Goal: Complete application form

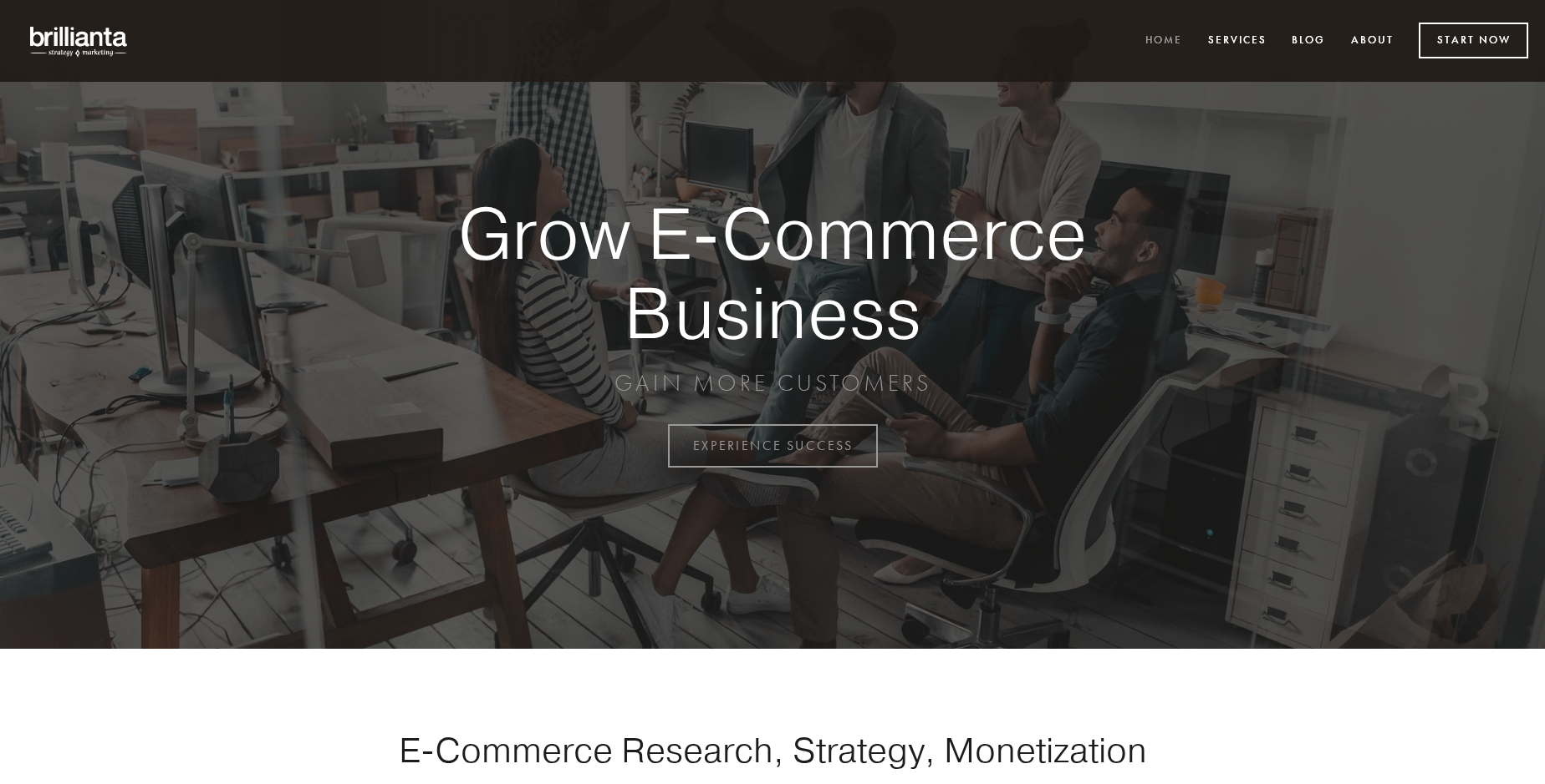
scroll to position [4379, 0]
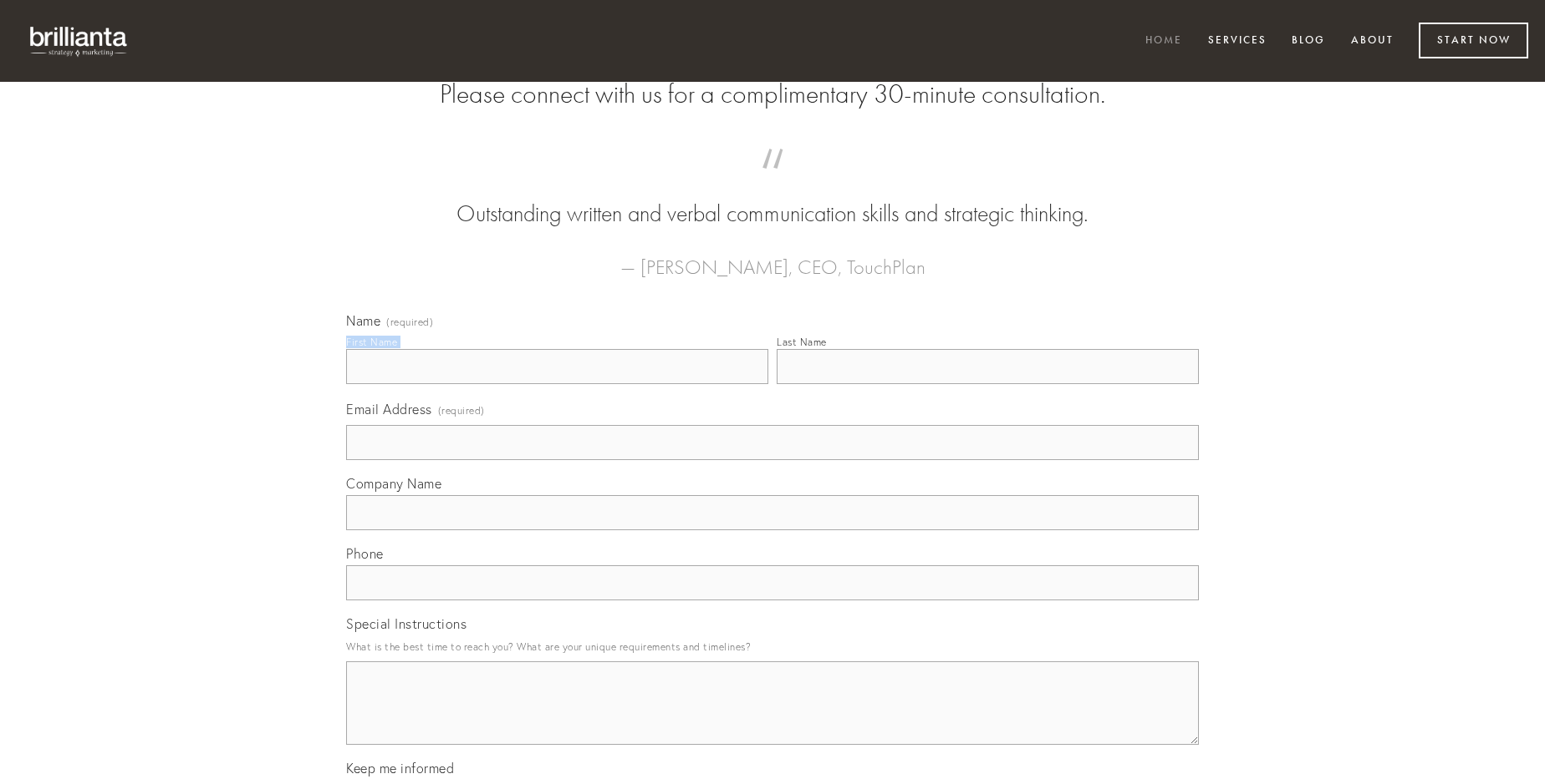
type input "[PERSON_NAME]"
click at [987, 384] on input "Last Name" at bounding box center [988, 367] width 422 height 35
type input "[PERSON_NAME]"
click at [772, 460] on input "Email Address (required)" at bounding box center [772, 442] width 852 height 35
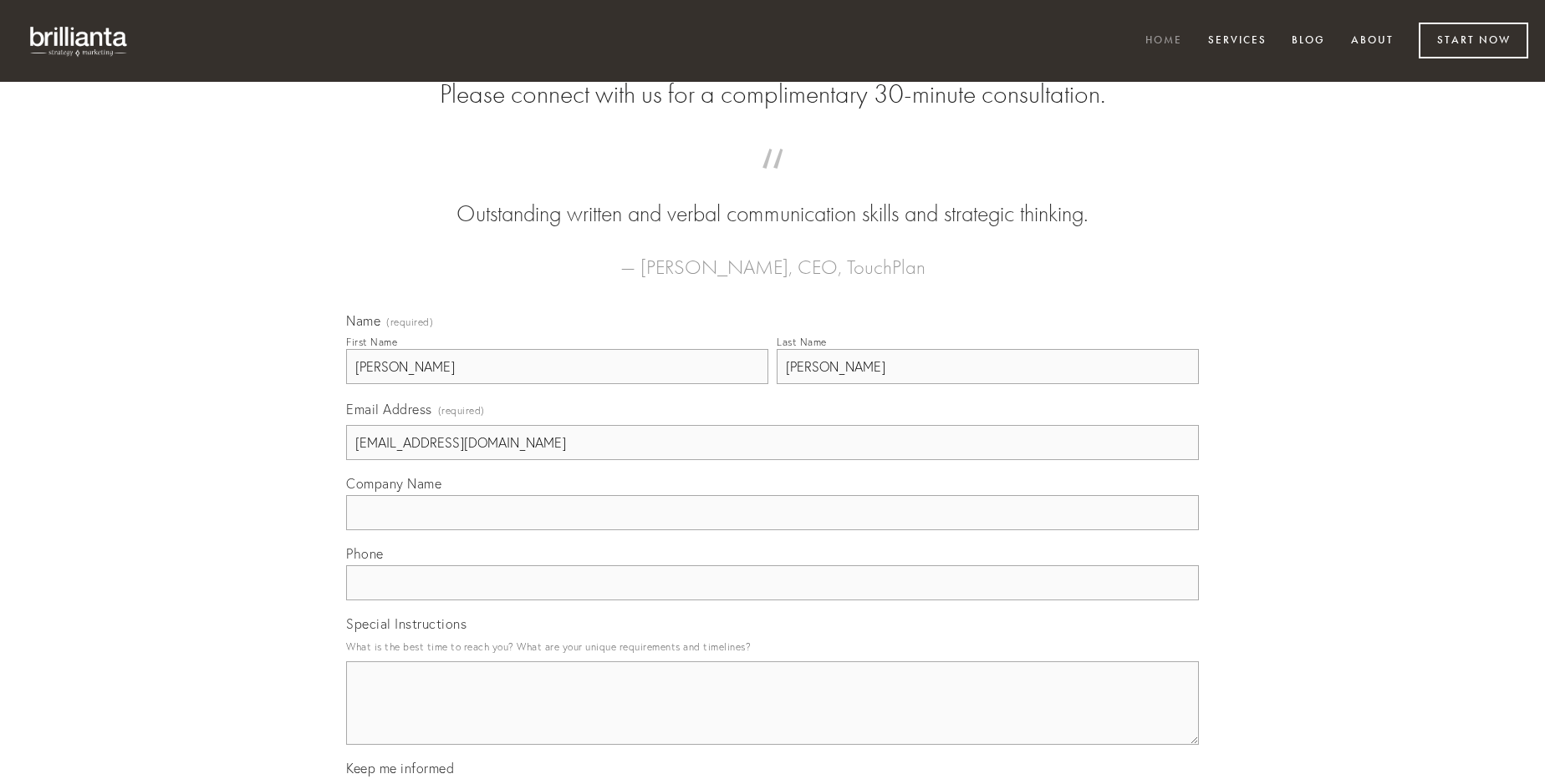
type input "[EMAIL_ADDRESS][DOMAIN_NAME]"
click at [772, 531] on input "Company Name" at bounding box center [772, 513] width 852 height 35
type input "iure"
click at [772, 601] on input "text" at bounding box center [772, 583] width 852 height 35
click at [772, 718] on textarea "Special Instructions" at bounding box center [772, 703] width 852 height 83
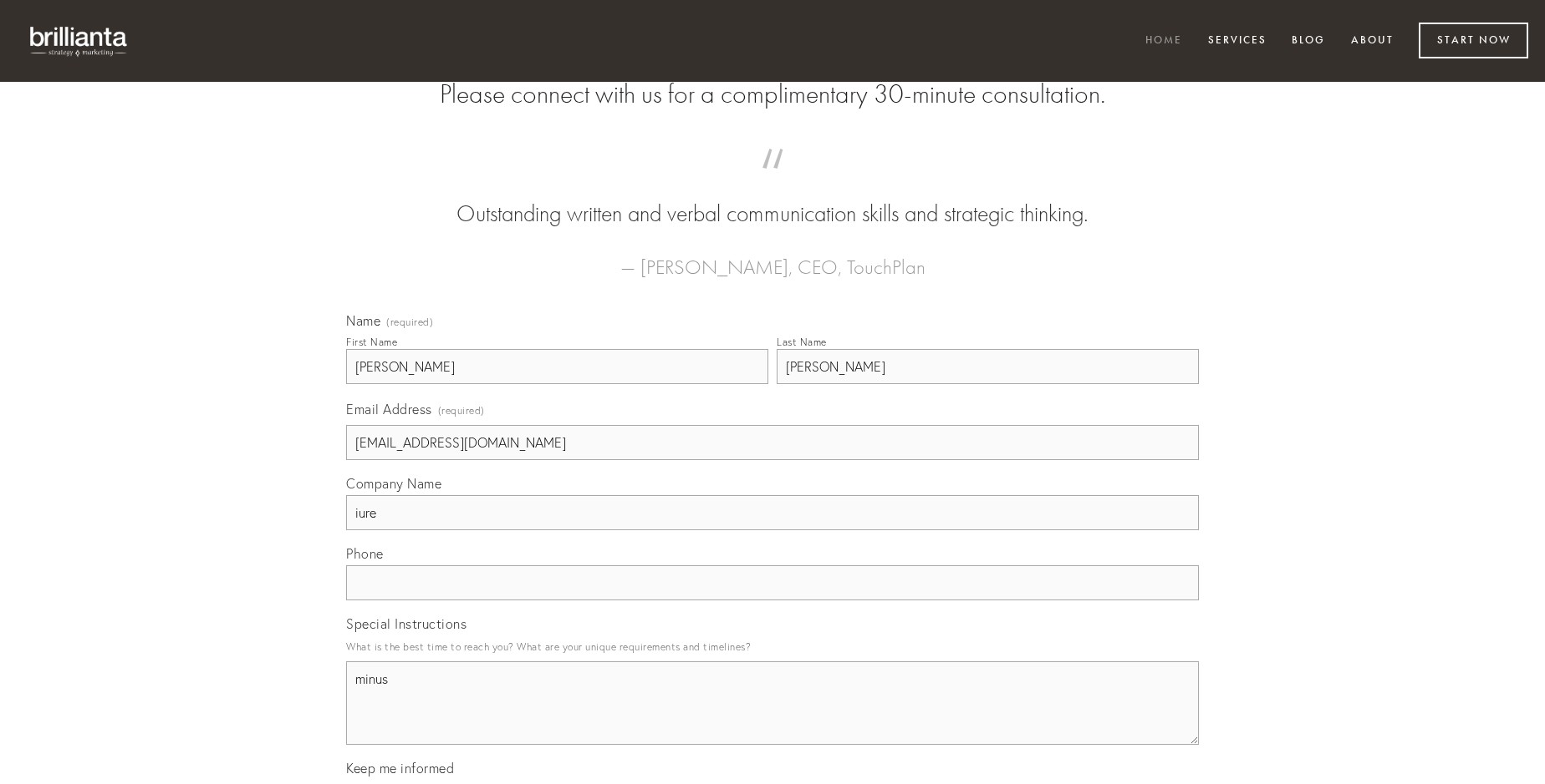
type textarea "minus"
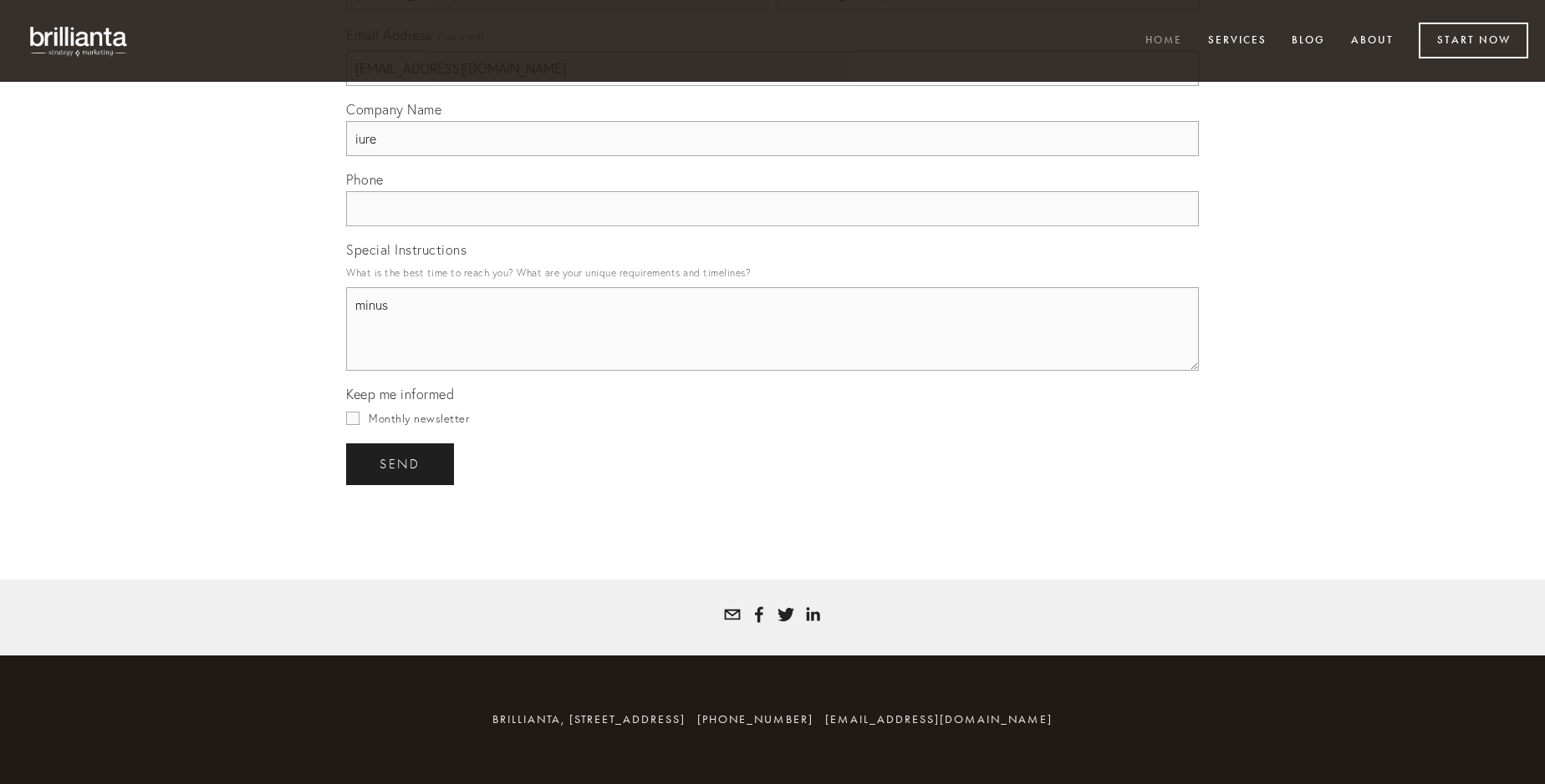
click at [401, 464] on span "send" at bounding box center [399, 465] width 41 height 15
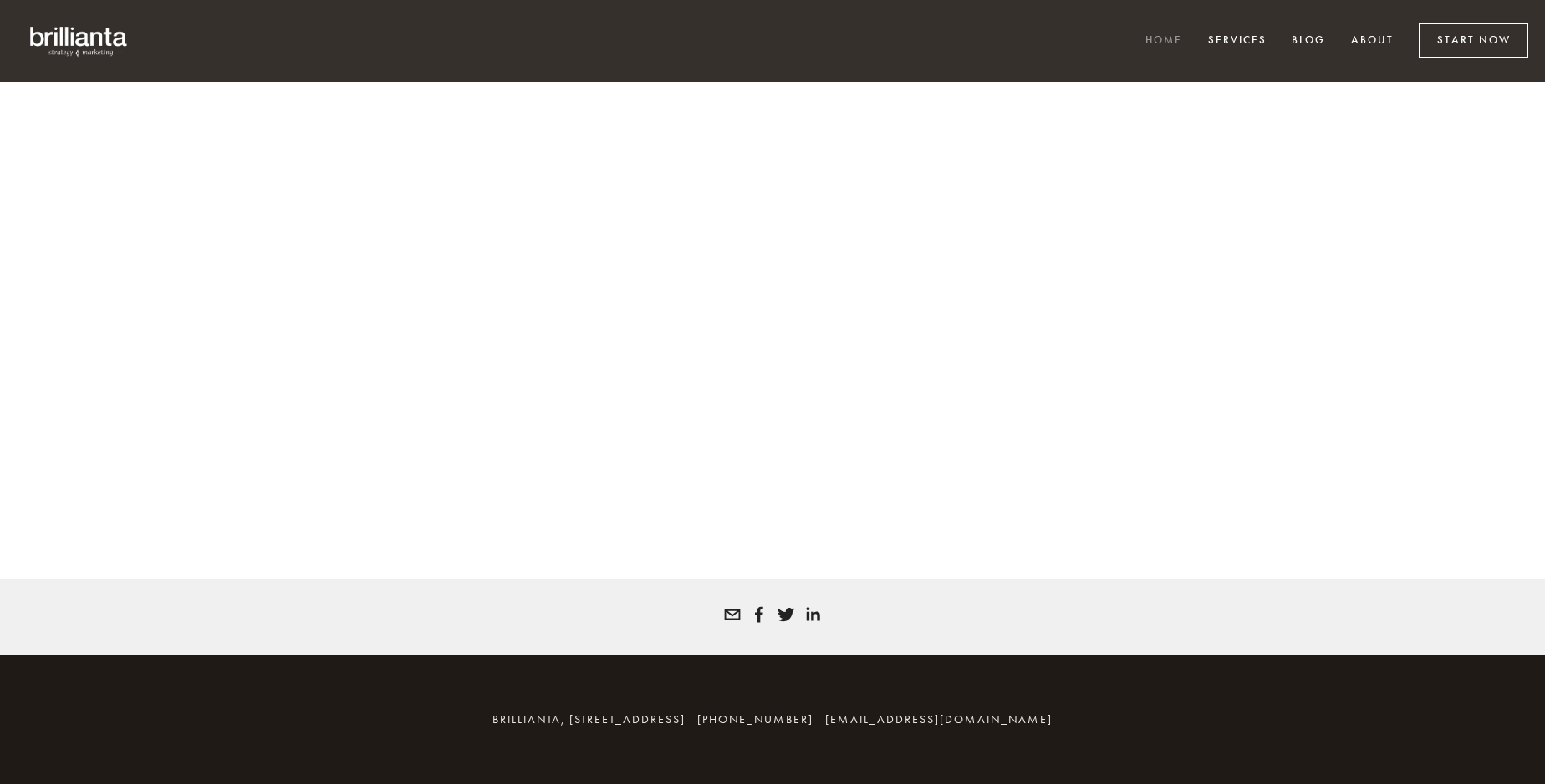
scroll to position [4356, 0]
